Goal: Navigation & Orientation: Find specific page/section

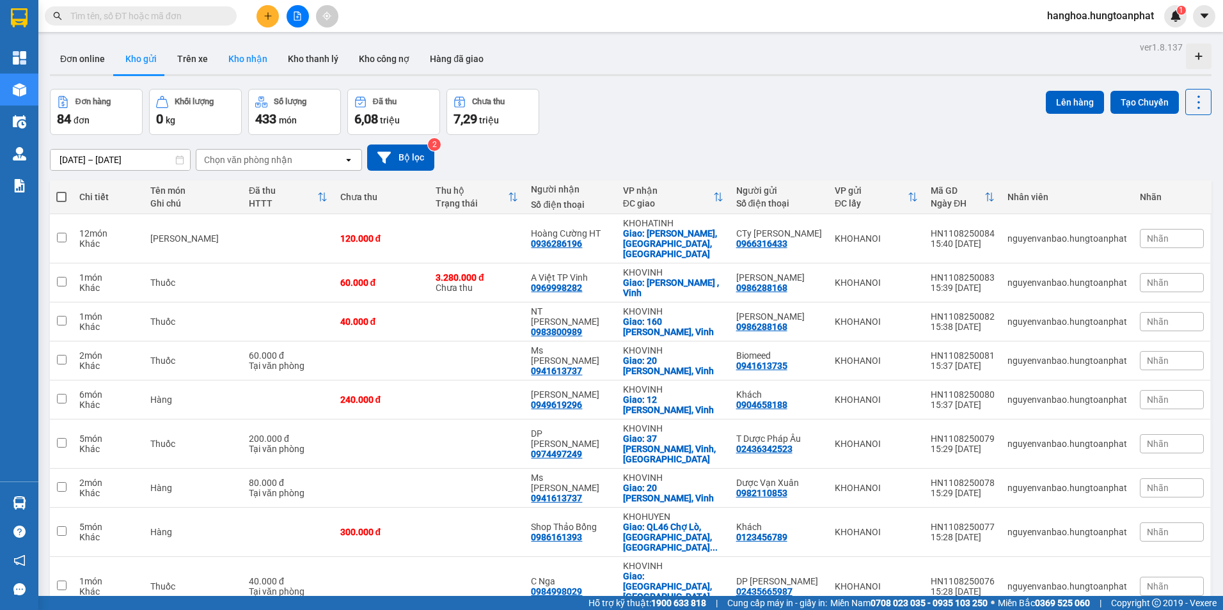
click at [247, 59] on button "Kho nhận" at bounding box center [247, 58] width 59 height 31
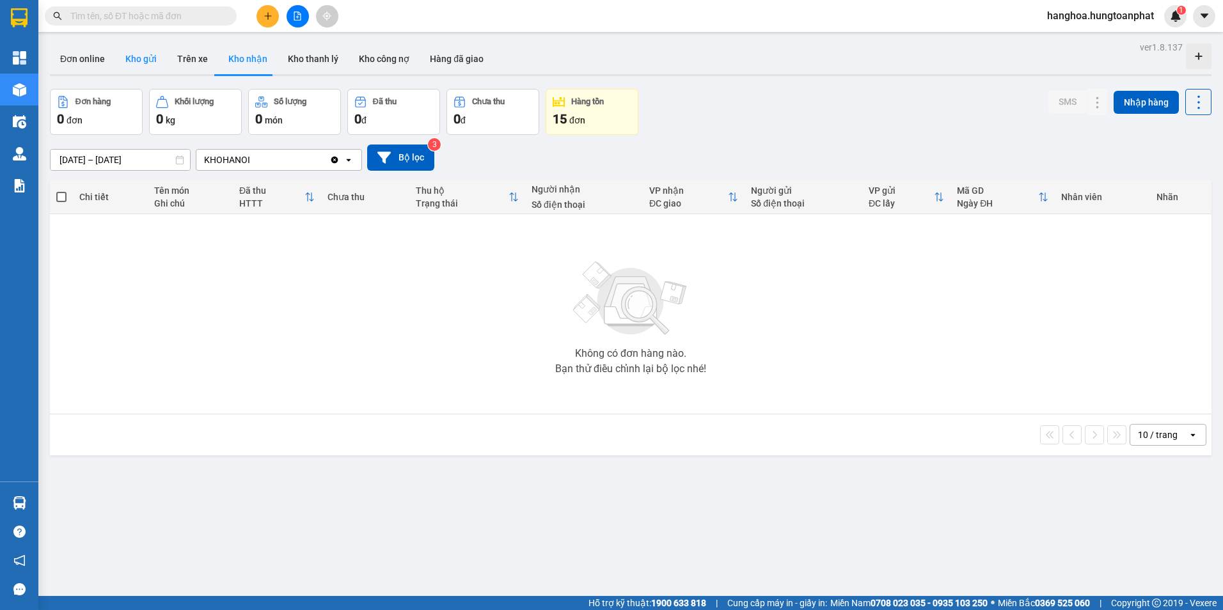
click at [136, 58] on button "Kho gửi" at bounding box center [141, 58] width 52 height 31
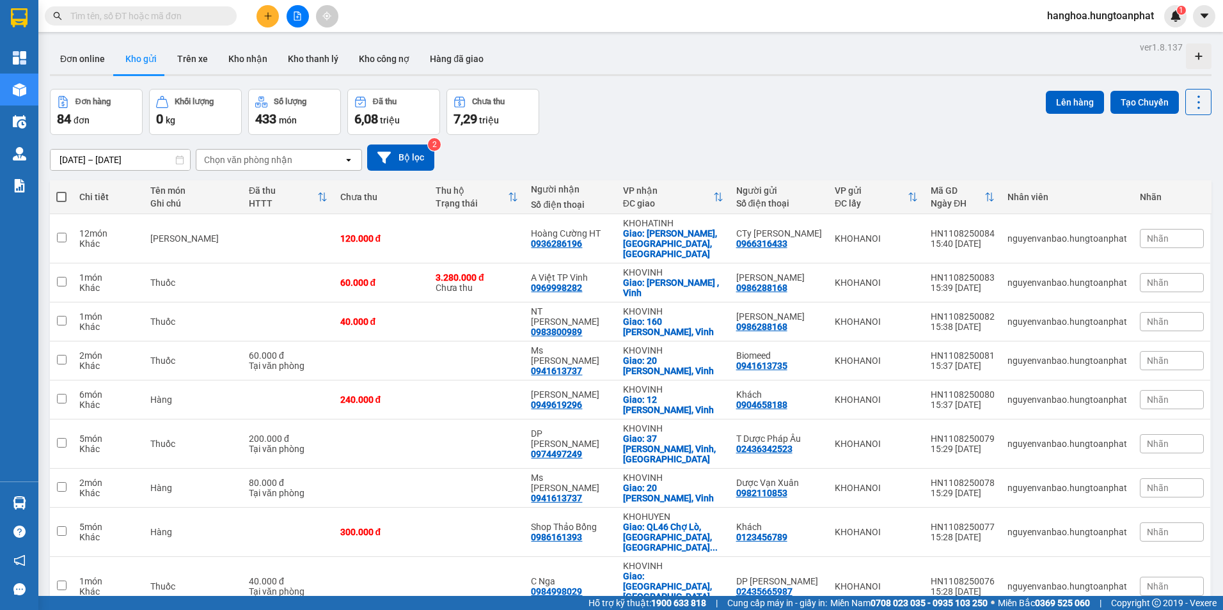
click at [131, 56] on button "Kho gửi" at bounding box center [141, 58] width 52 height 31
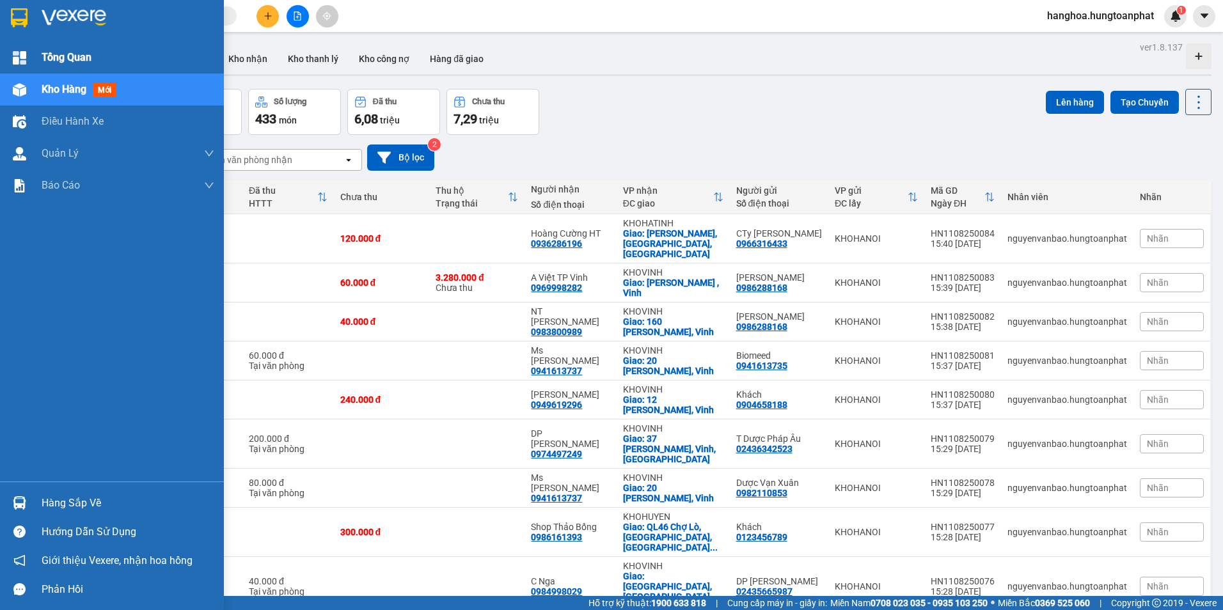
click at [58, 56] on span "Tổng Quan" at bounding box center [67, 57] width 50 height 16
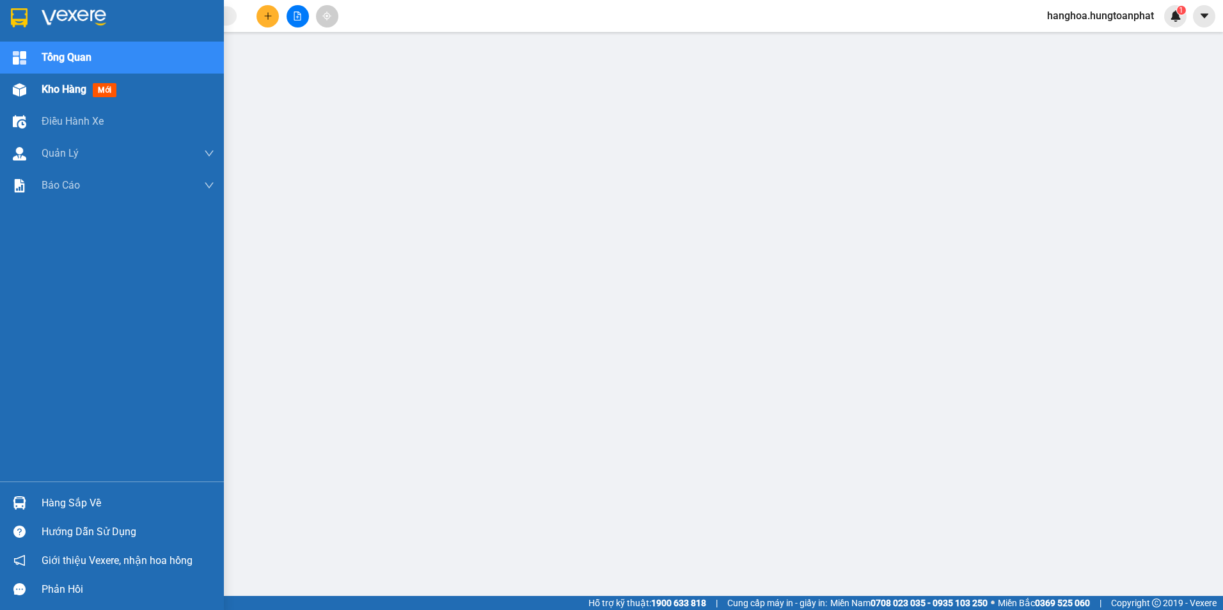
click at [29, 88] on div at bounding box center [19, 90] width 22 height 22
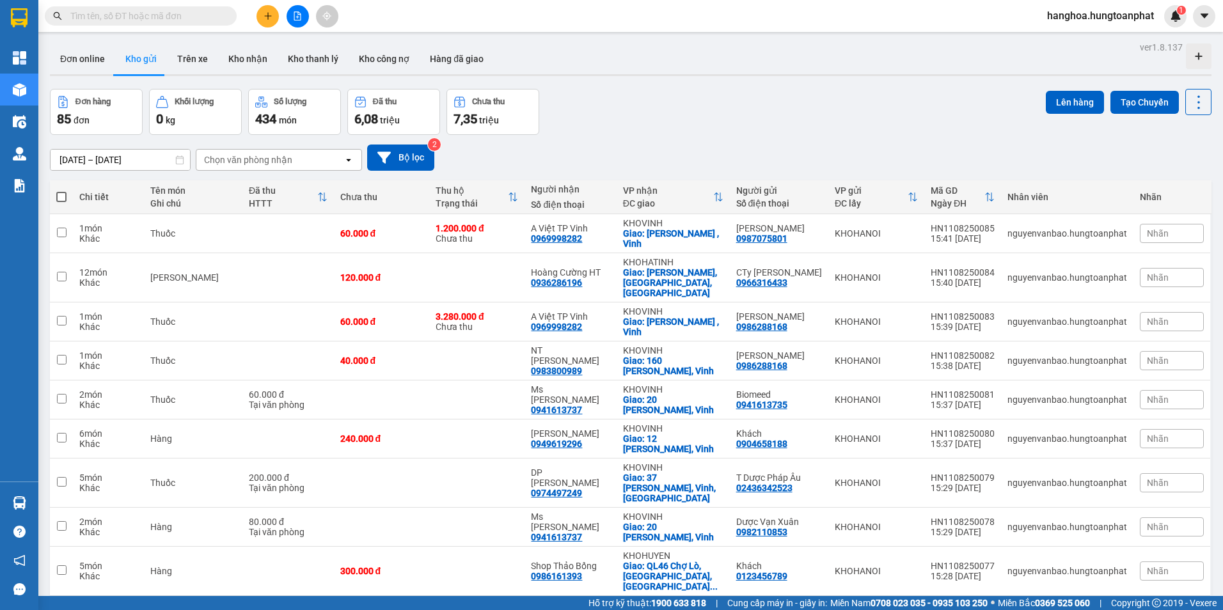
click at [137, 63] on button "Kho gửi" at bounding box center [141, 58] width 52 height 31
click at [141, 60] on button "Kho gửi" at bounding box center [141, 58] width 52 height 31
click at [187, 56] on button "Trên xe" at bounding box center [192, 58] width 51 height 31
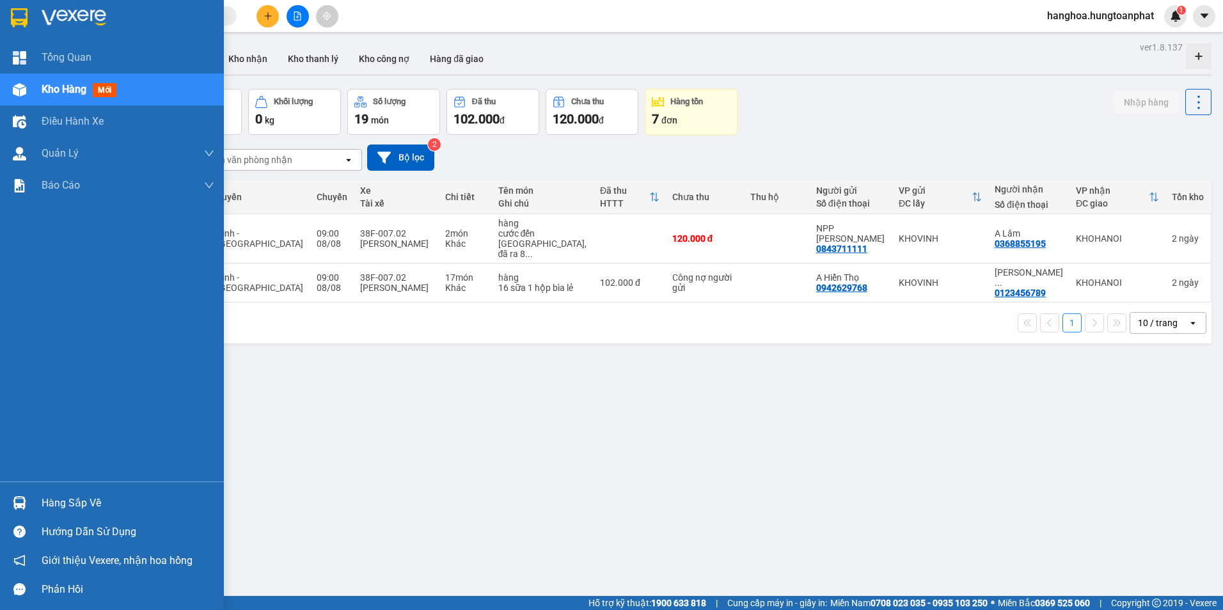
click at [20, 88] on img at bounding box center [19, 89] width 13 height 13
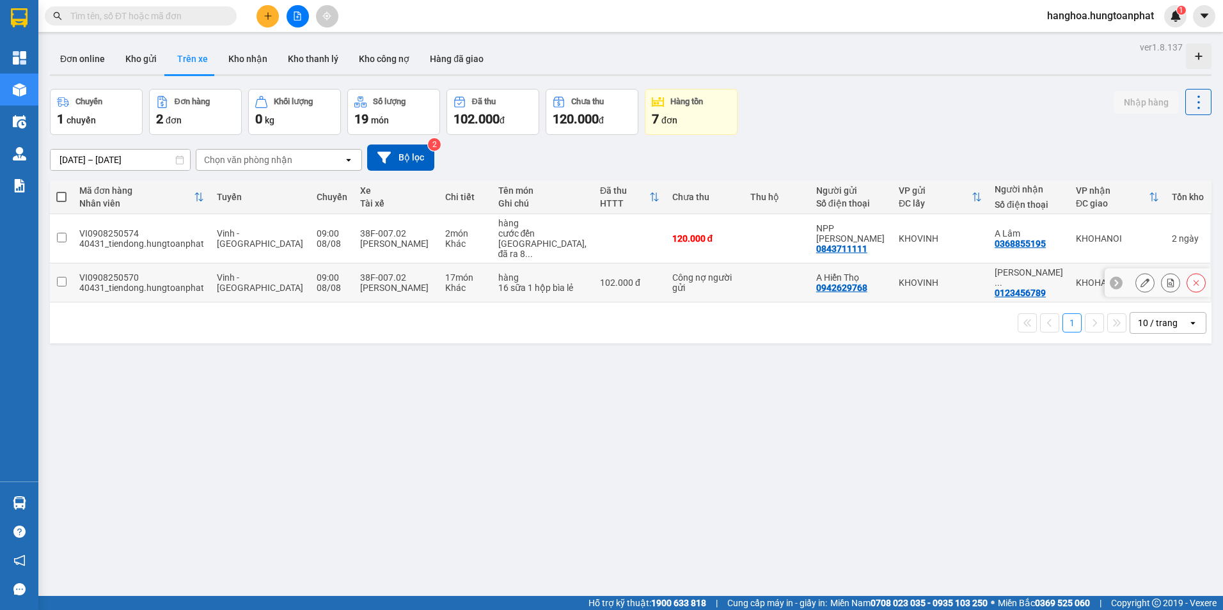
click at [744, 275] on td at bounding box center [777, 282] width 66 height 39
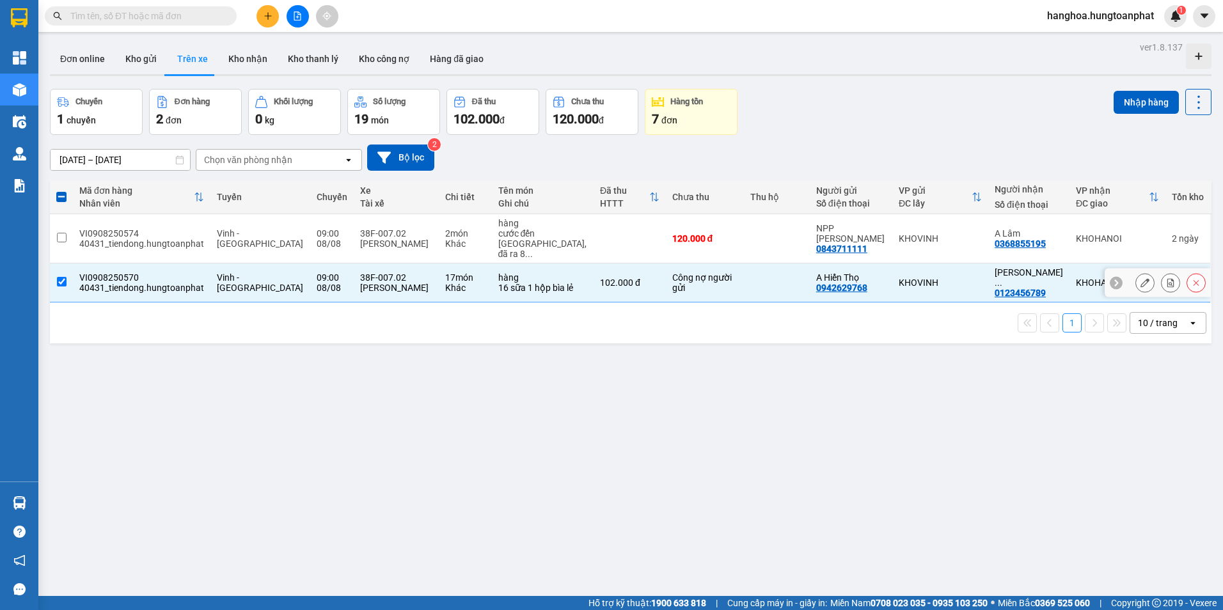
click at [744, 275] on td at bounding box center [777, 282] width 66 height 39
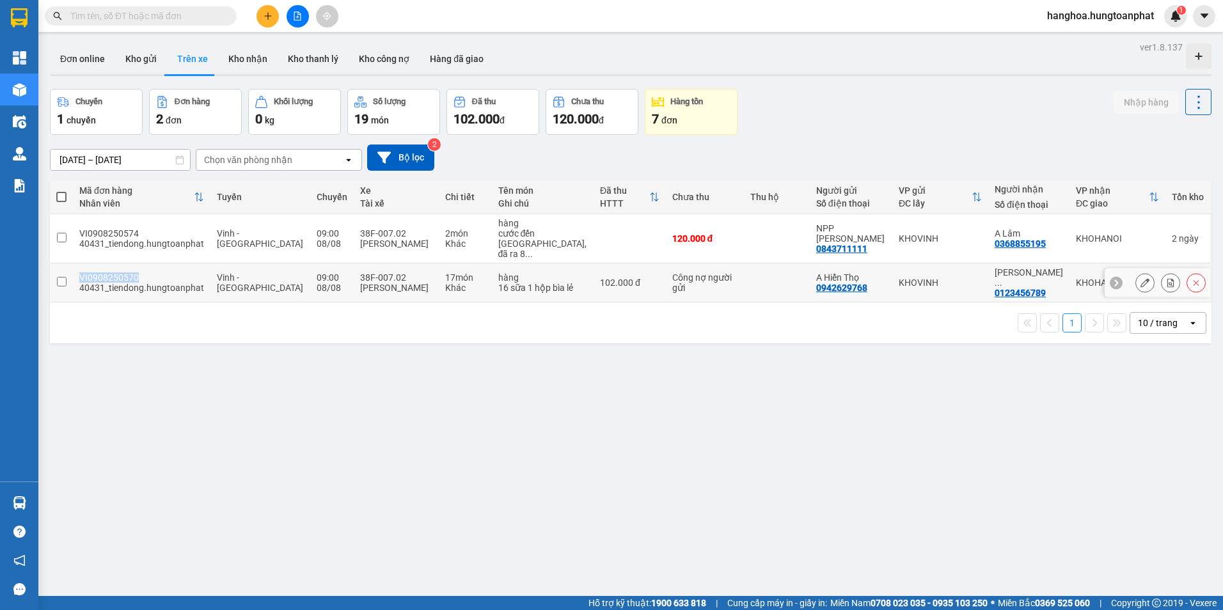
drag, startPoint x: 138, startPoint y: 265, endPoint x: 79, endPoint y: 261, distance: 59.0
click at [79, 272] on div "VI0908250570" at bounding box center [141, 277] width 125 height 10
checkbox input "true"
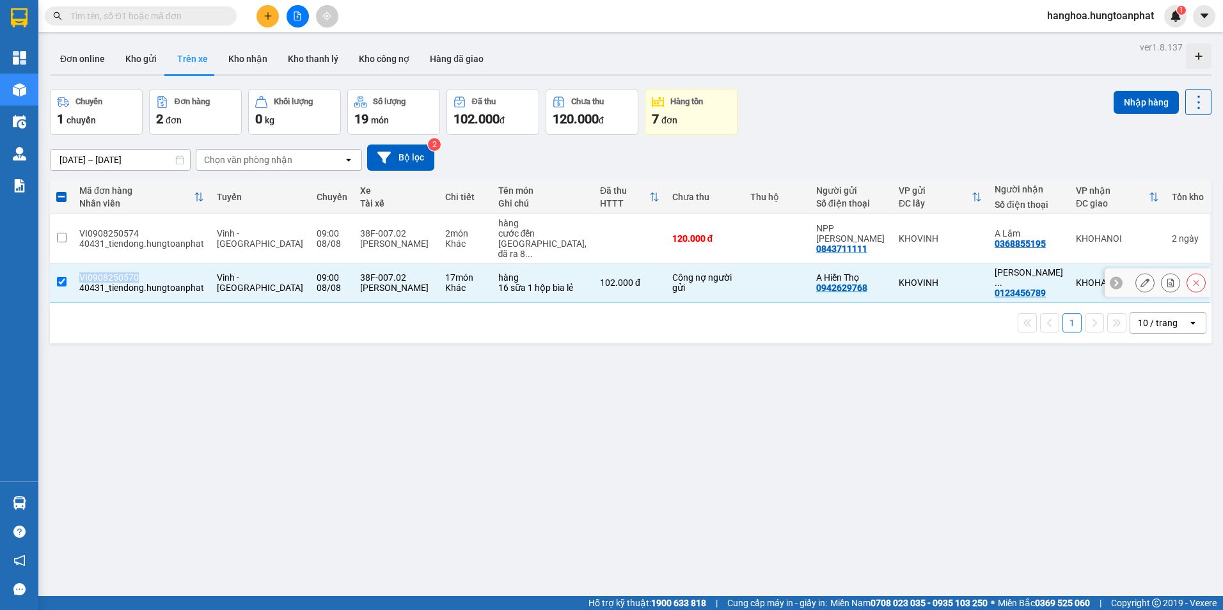
copy div "VI0908250570"
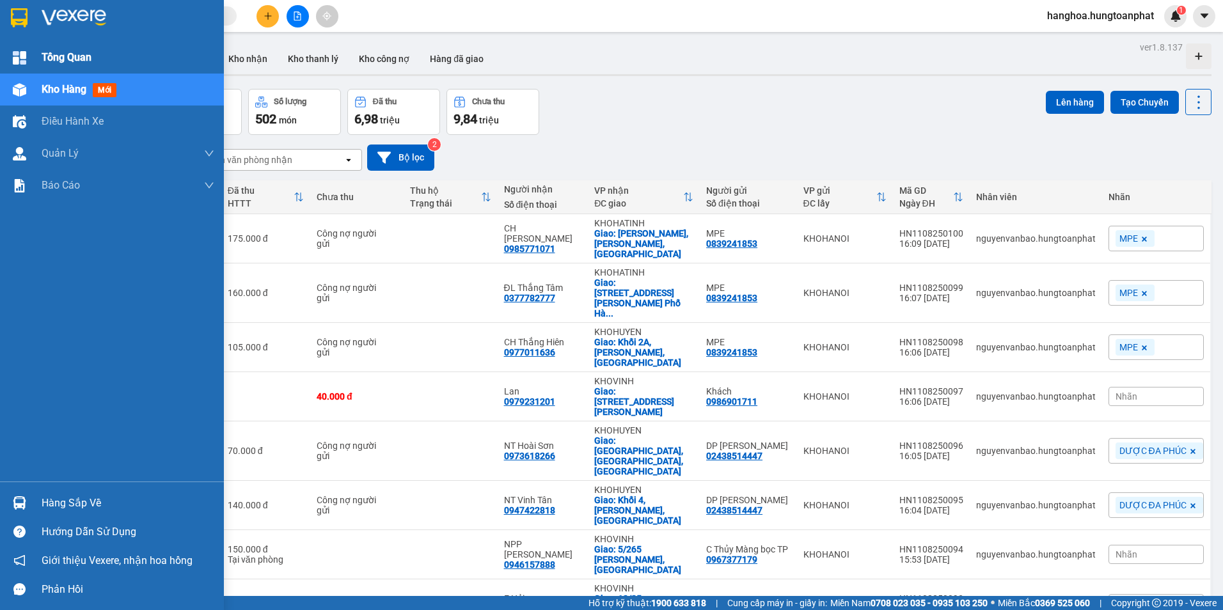
click at [72, 60] on span "Tổng Quan" at bounding box center [67, 57] width 50 height 16
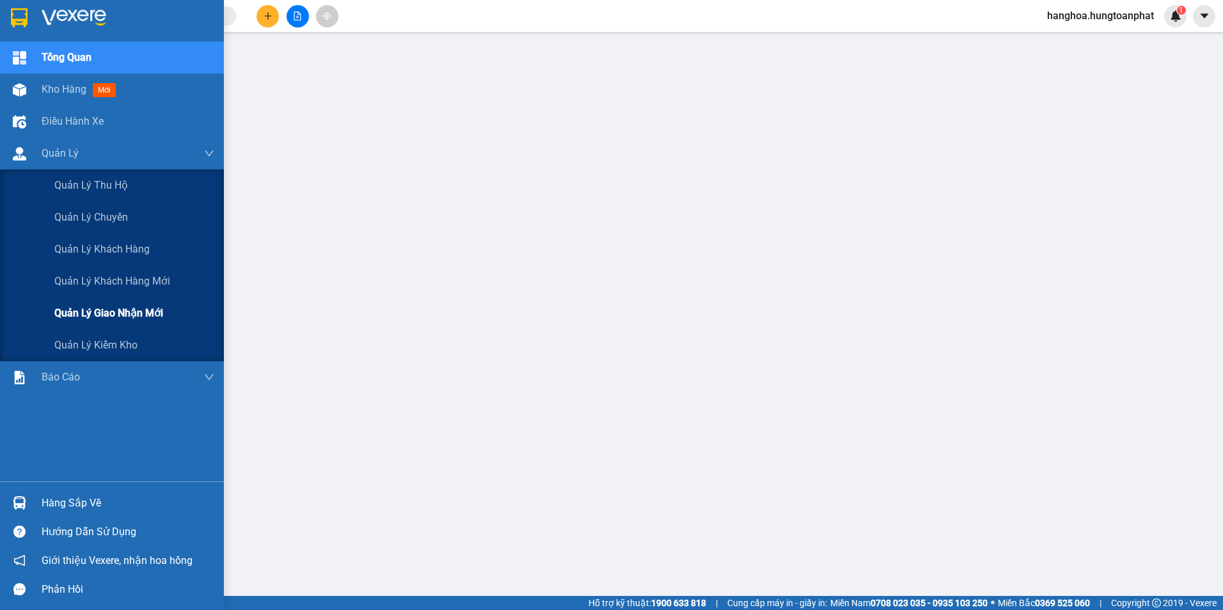
click at [107, 313] on span "Quản lý giao nhận mới" at bounding box center [108, 313] width 109 height 16
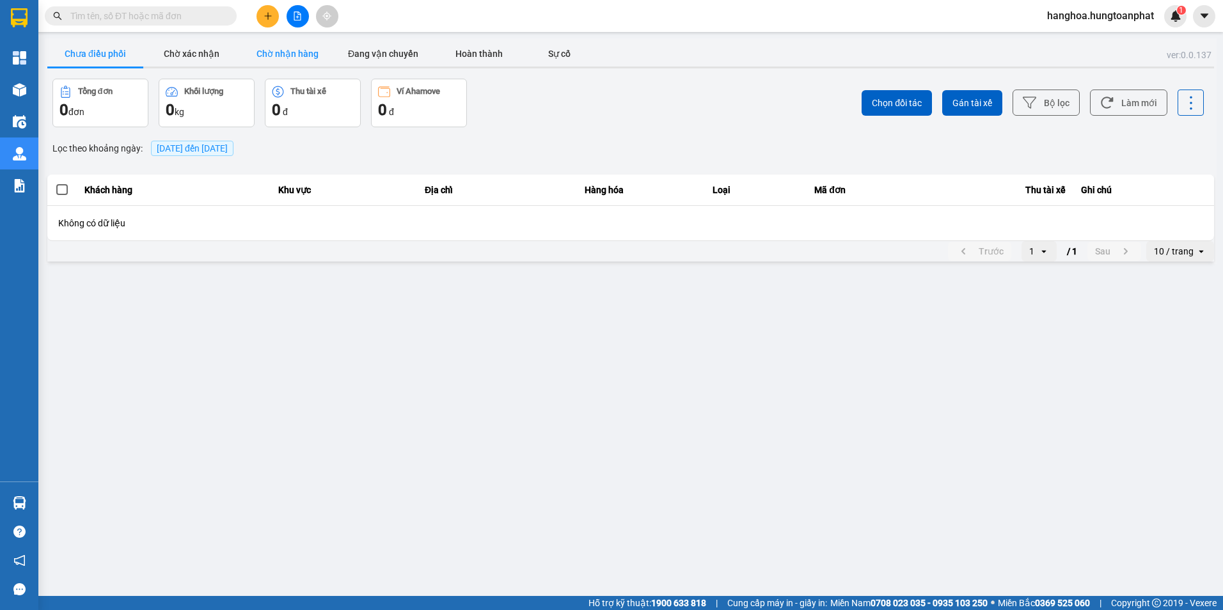
click at [298, 52] on button "Chờ nhận hàng" at bounding box center [287, 54] width 96 height 26
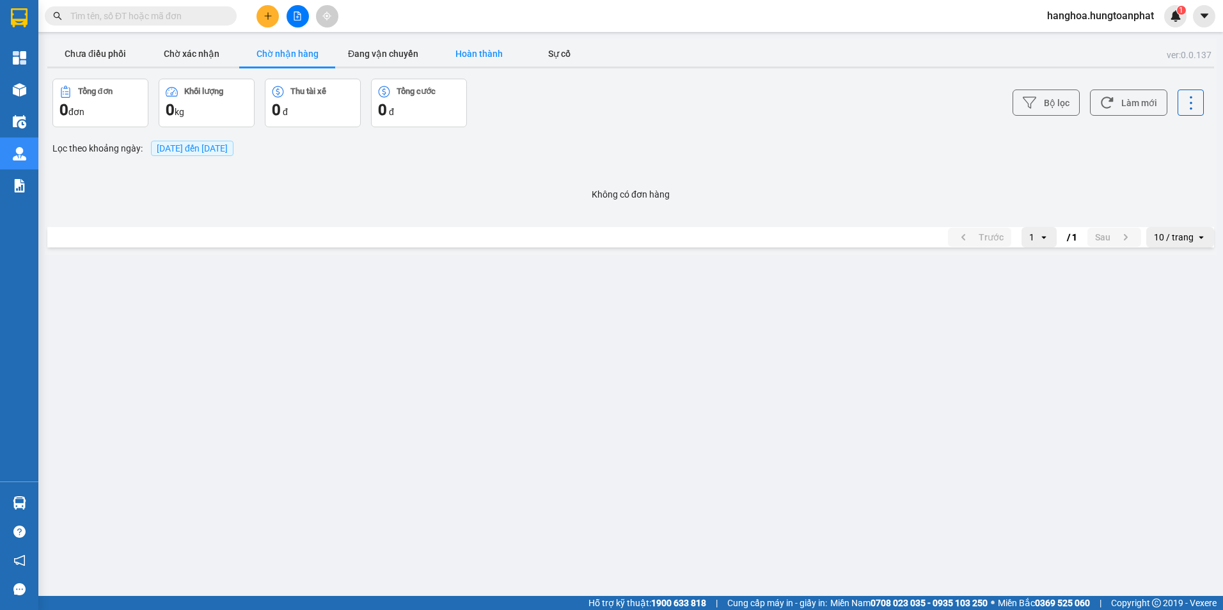
click at [483, 53] on button "Hoàn thành" at bounding box center [479, 54] width 96 height 26
click at [354, 56] on button "Đang vận chuyển" at bounding box center [383, 54] width 96 height 26
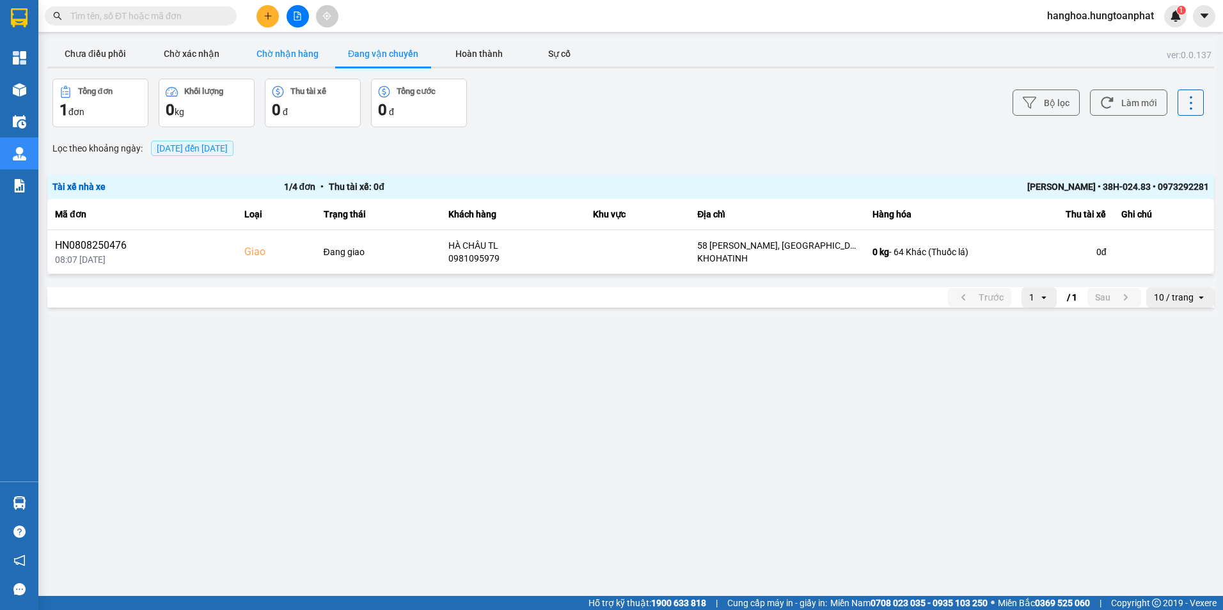
click at [261, 56] on button "Chờ nhận hàng" at bounding box center [287, 54] width 96 height 26
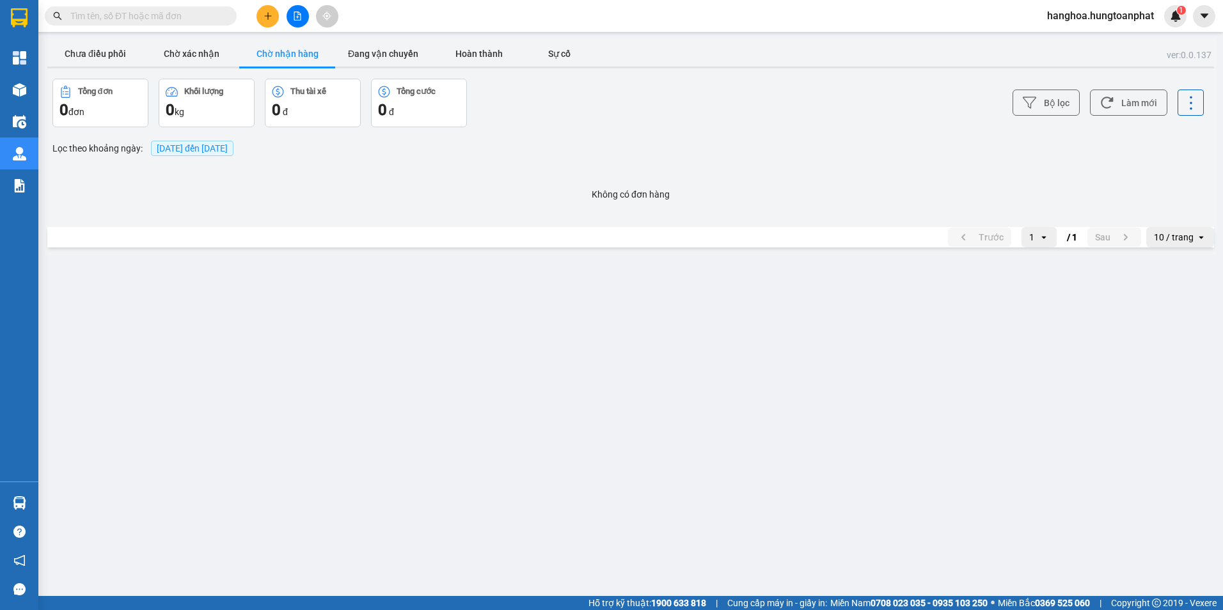
click at [273, 54] on button "Chờ nhận hàng" at bounding box center [287, 54] width 96 height 26
click at [98, 56] on button "Chưa điều phối" at bounding box center [95, 54] width 96 height 26
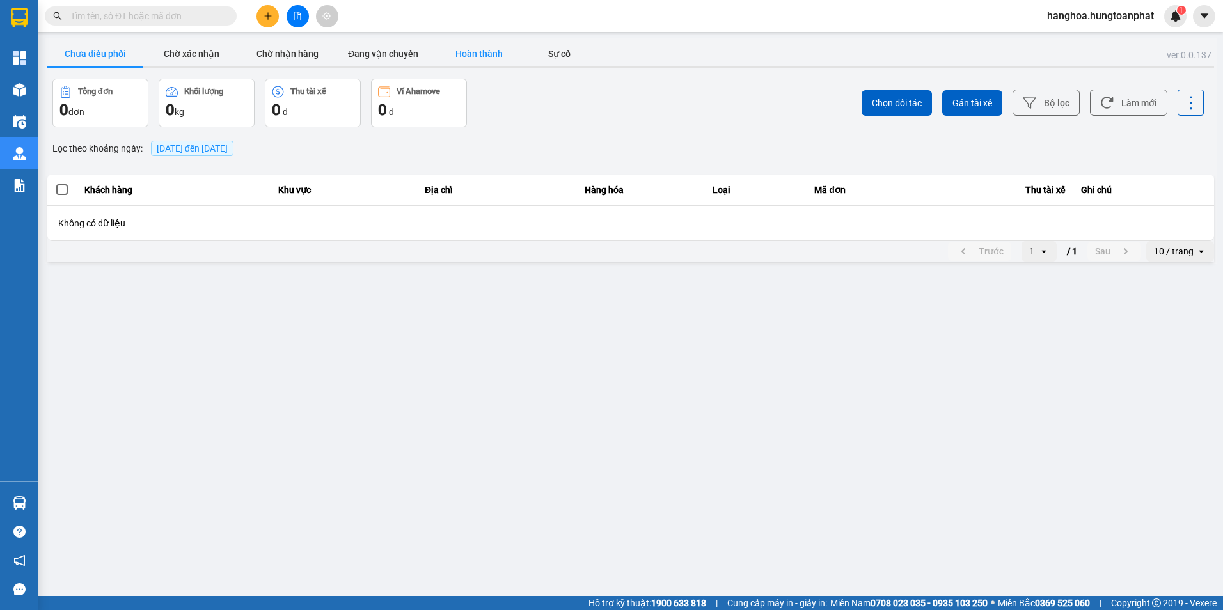
click at [471, 56] on button "Hoàn thành" at bounding box center [479, 54] width 96 height 26
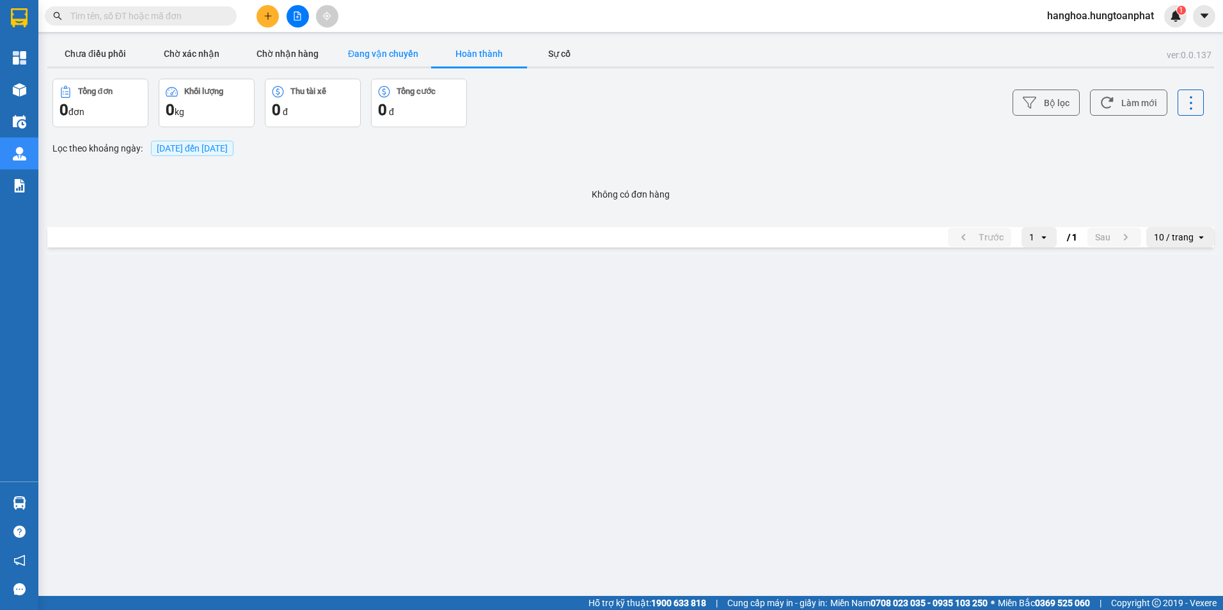
click at [360, 54] on button "Đang vận chuyển" at bounding box center [383, 54] width 96 height 26
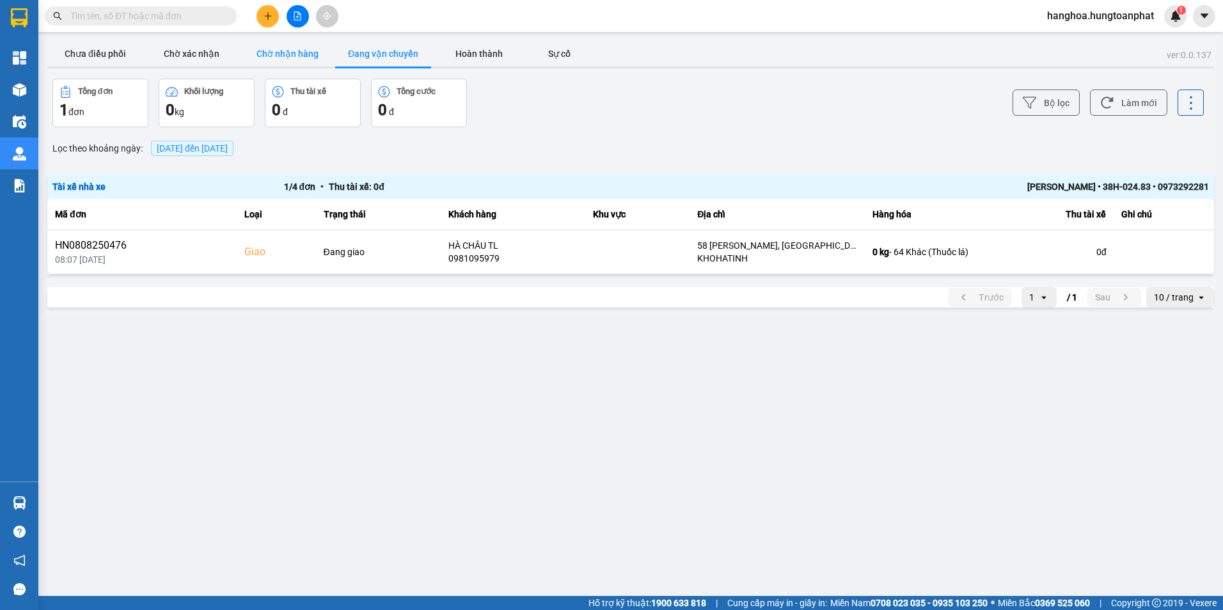
click at [289, 56] on button "Chờ nhận hàng" at bounding box center [287, 54] width 96 height 26
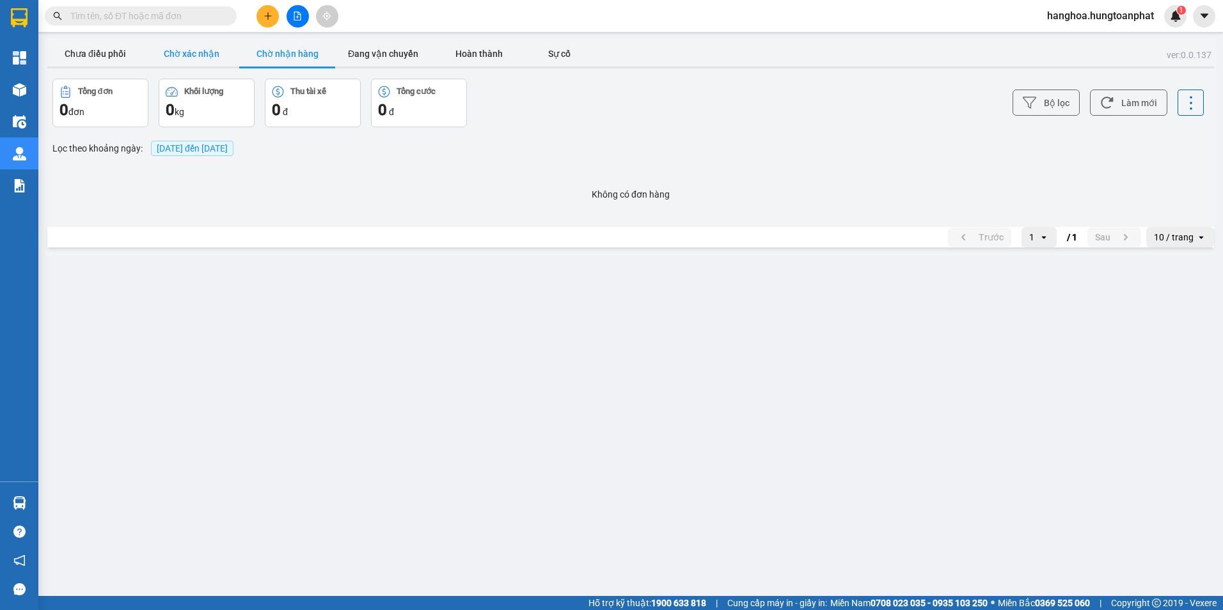
click at [187, 56] on button "Chờ xác nhận" at bounding box center [191, 54] width 96 height 26
click at [70, 56] on button "Chưa điều phối" at bounding box center [95, 54] width 96 height 26
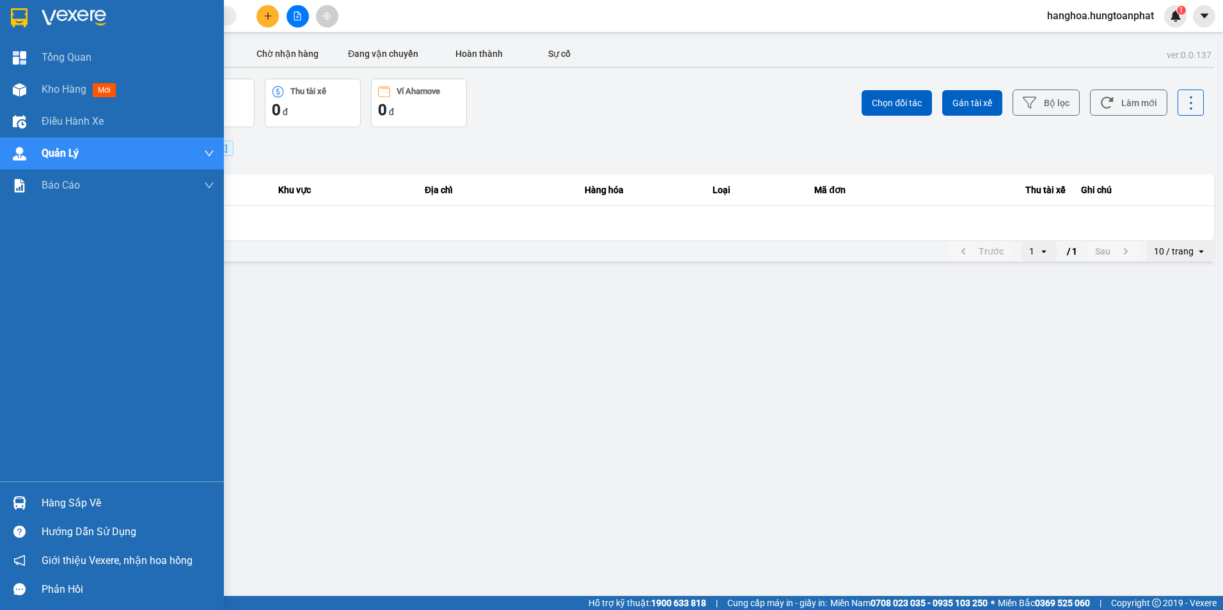
click at [18, 22] on img at bounding box center [19, 17] width 17 height 19
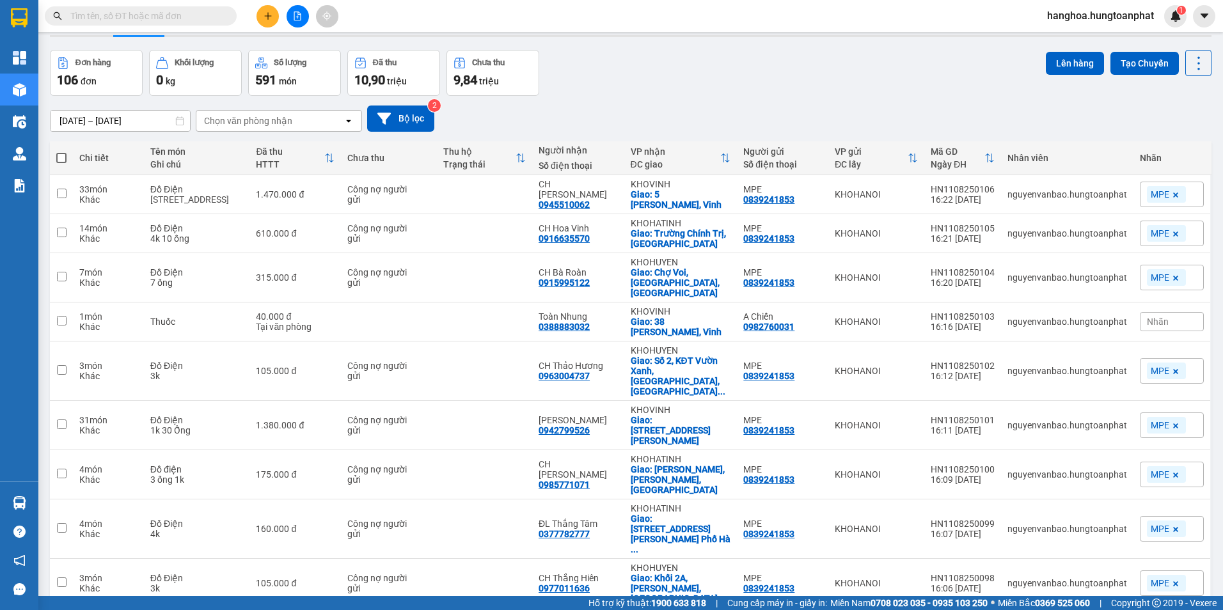
scroll to position [61, 0]
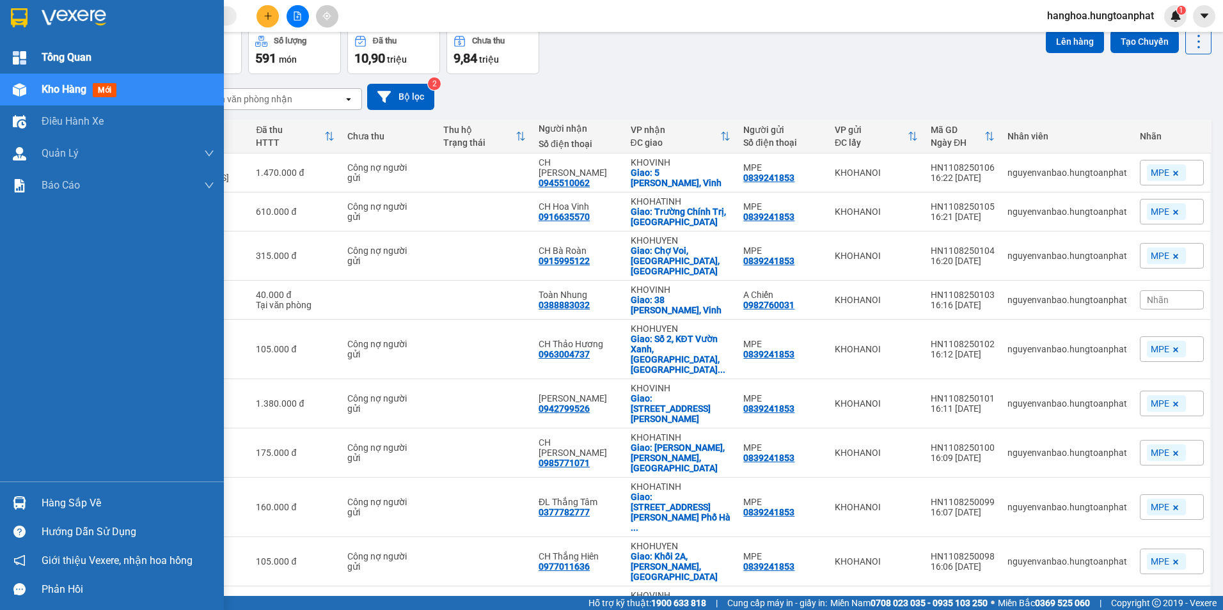
click at [47, 55] on span "Tổng Quan" at bounding box center [67, 57] width 50 height 16
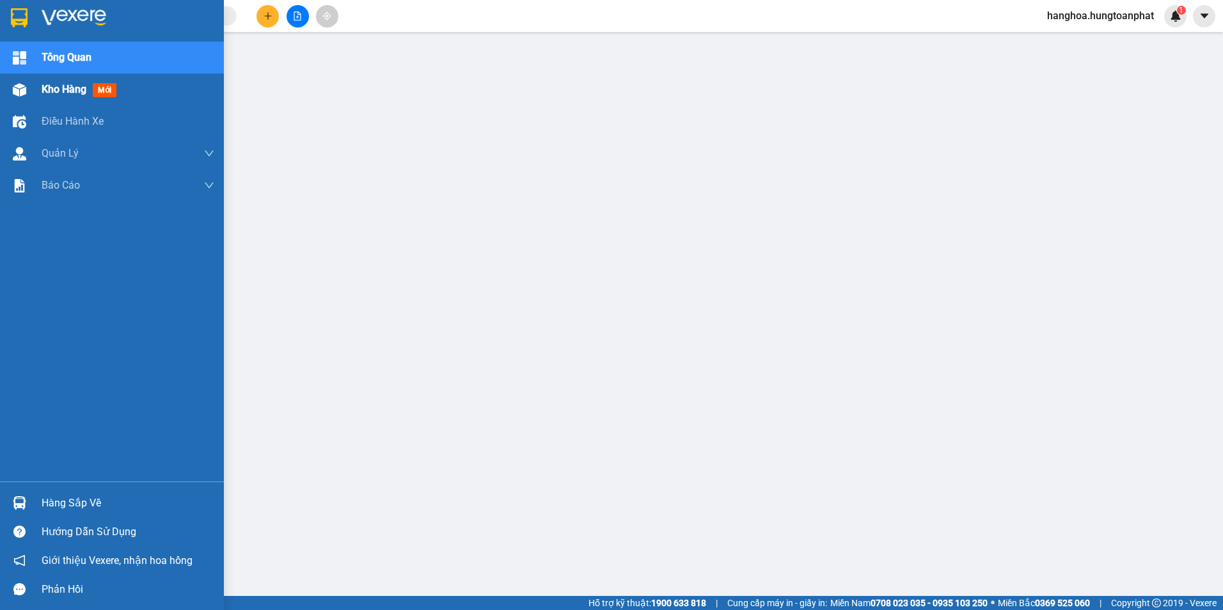
click at [27, 90] on div at bounding box center [19, 90] width 22 height 22
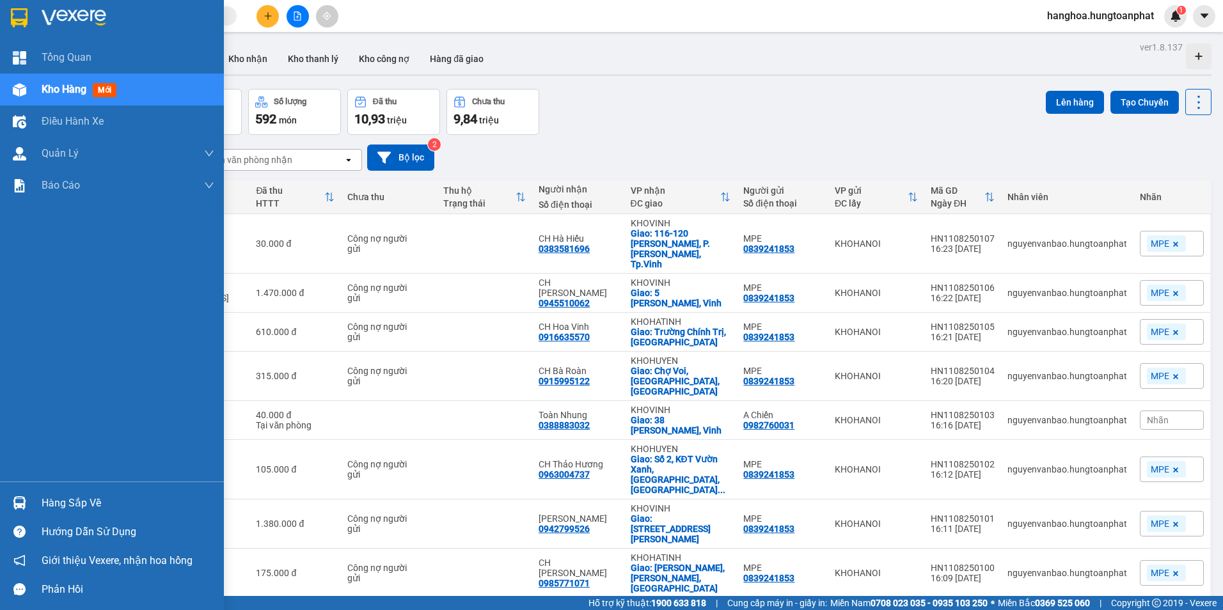
click at [61, 12] on img at bounding box center [74, 17] width 65 height 19
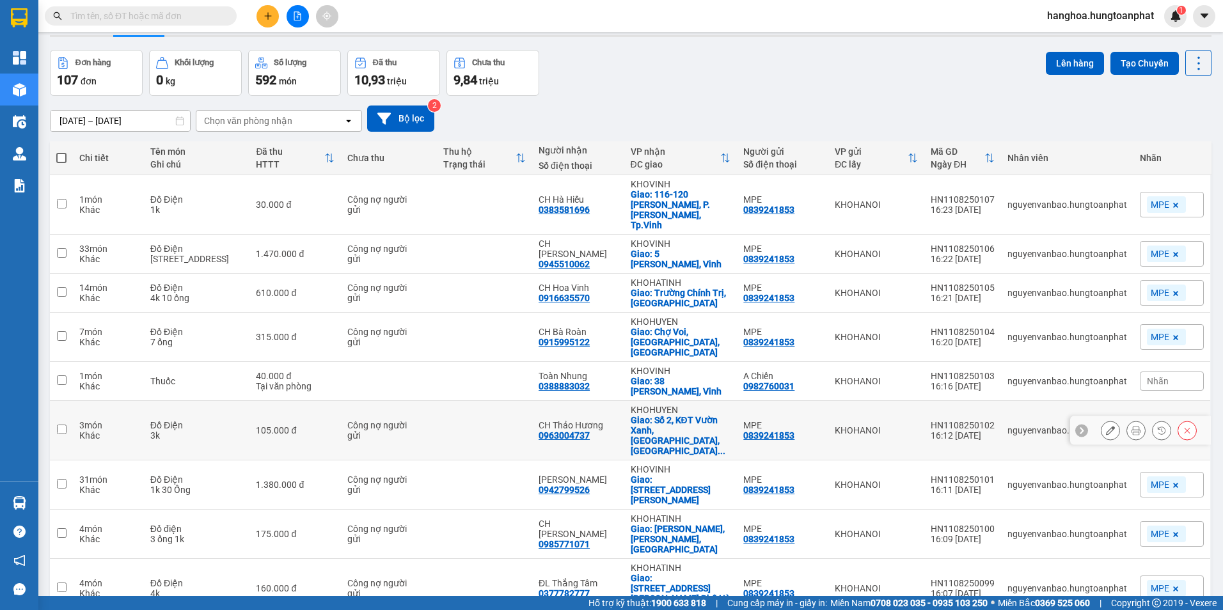
scroll to position [61, 0]
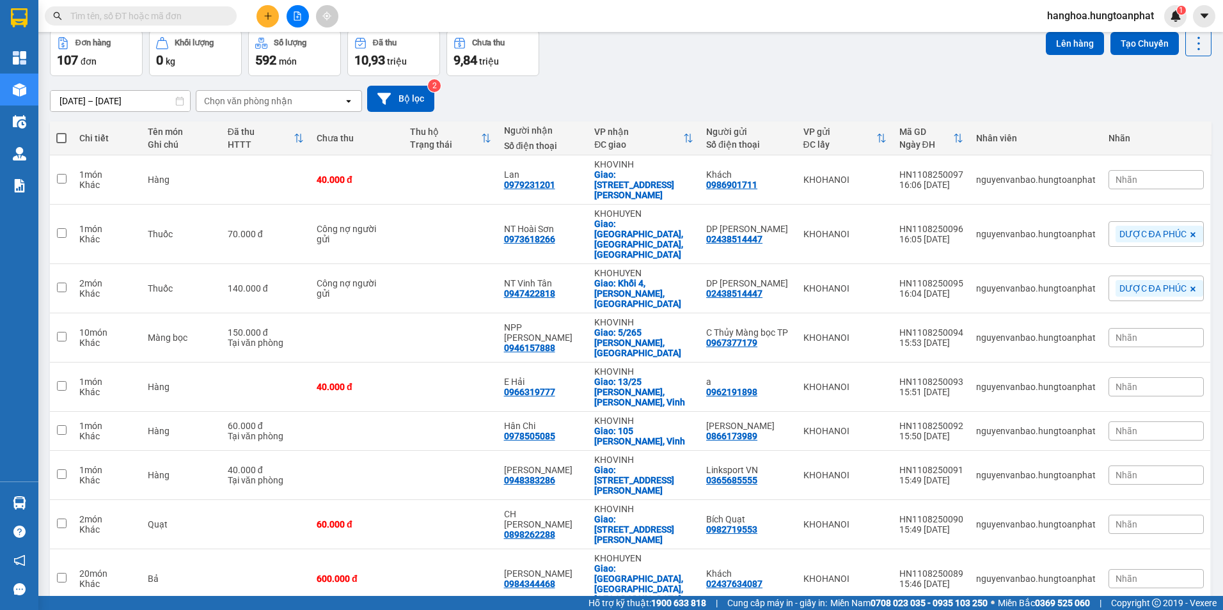
click at [1155, 455] on span "20 / trang" at bounding box center [1150, 458] width 41 height 13
